Goal: Task Accomplishment & Management: Use online tool/utility

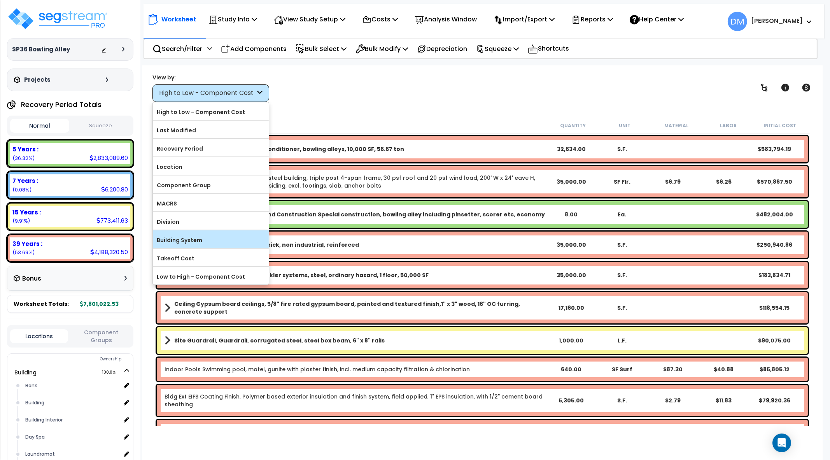
click at [207, 232] on div "Building System" at bounding box center [211, 239] width 116 height 18
click at [212, 240] on label "Building System" at bounding box center [211, 240] width 116 height 12
click at [0, 0] on input "Building System" at bounding box center [0, 0] width 0 height 0
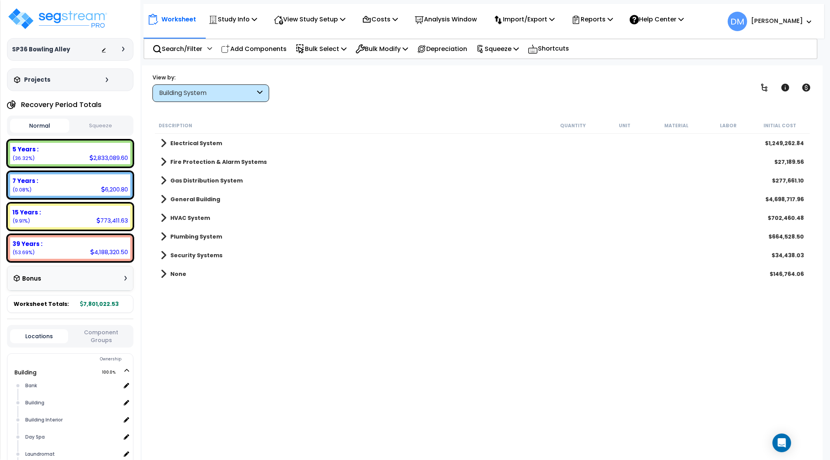
click at [180, 272] on b "None" at bounding box center [178, 274] width 16 height 8
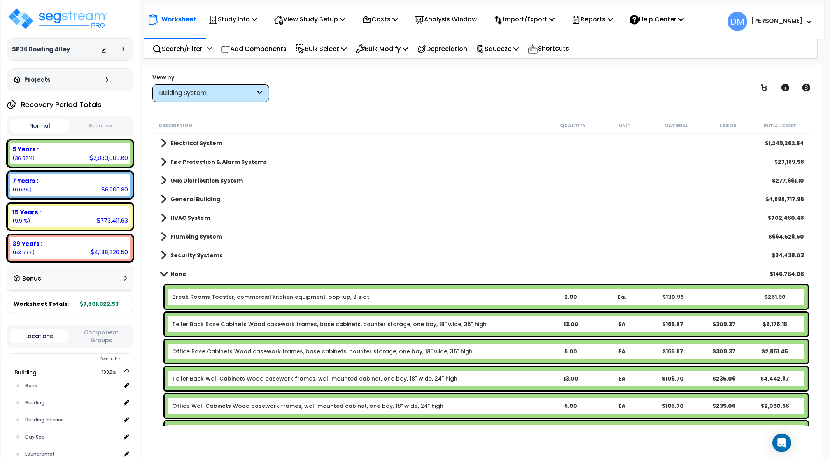
click at [181, 270] on b "None" at bounding box center [178, 274] width 16 height 8
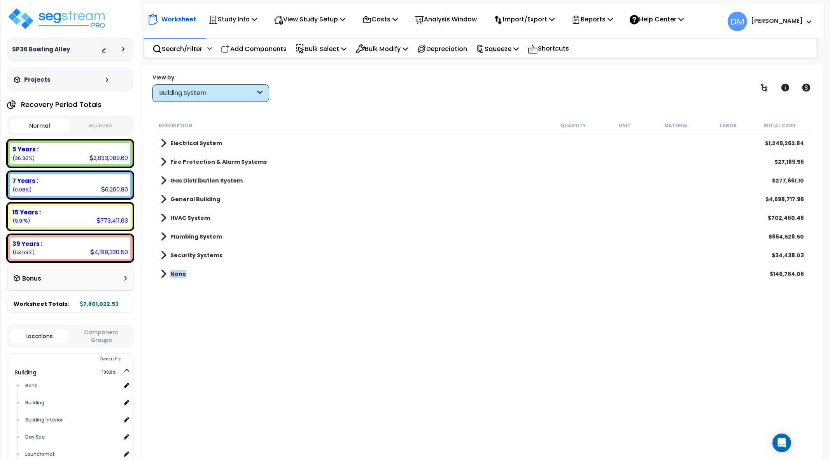
click at [181, 270] on b "None" at bounding box center [178, 274] width 16 height 8
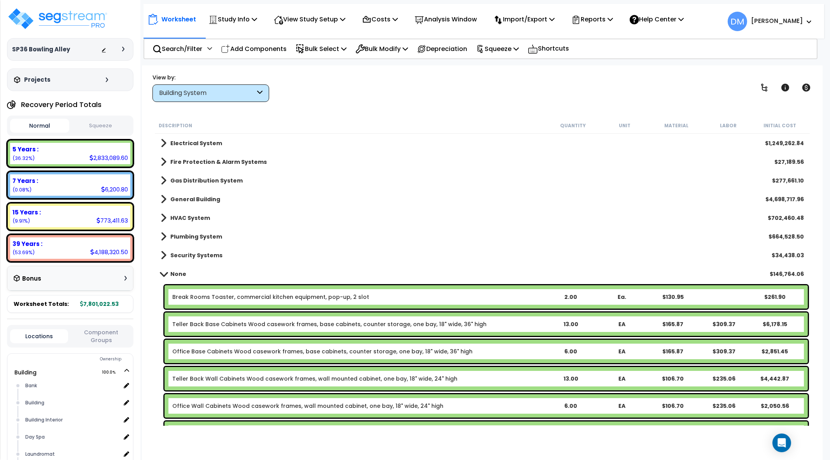
click at [178, 276] on b "None" at bounding box center [178, 274] width 16 height 8
